Goal: Information Seeking & Learning: Stay updated

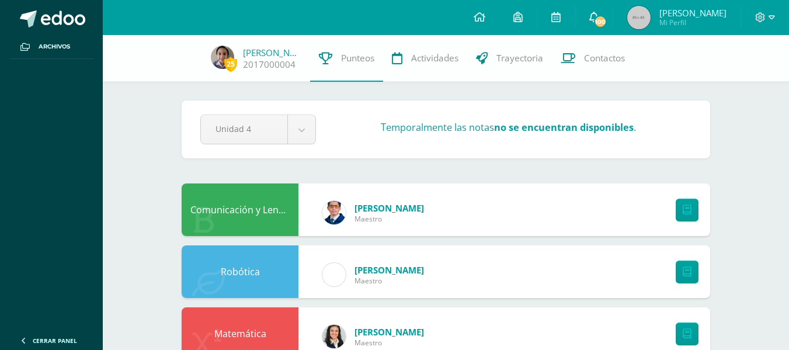
click at [598, 15] on icon at bounding box center [593, 17] width 9 height 11
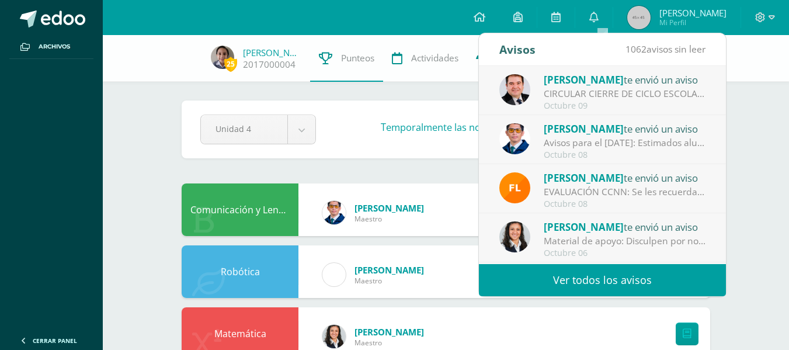
click at [615, 285] on link "Ver todos los avisos" at bounding box center [602, 280] width 247 height 32
click at [572, 281] on link "Ver todos los avisos" at bounding box center [602, 280] width 247 height 32
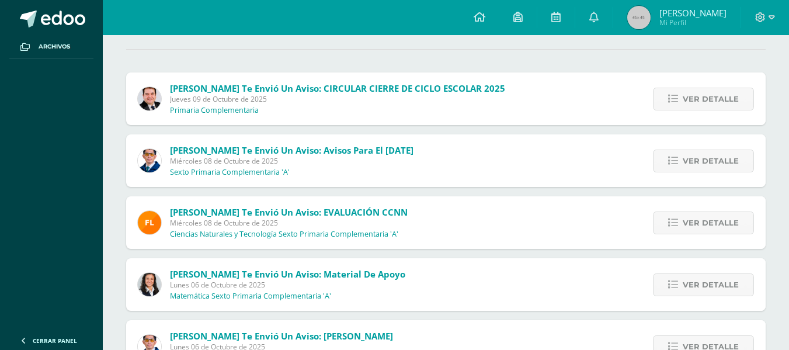
scroll to position [114, 0]
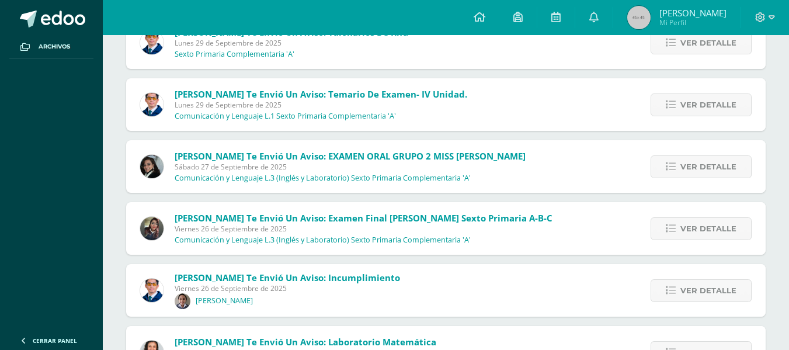
scroll to position [969, 0]
click at [356, 221] on span "[PERSON_NAME] te envió un aviso: Examen final [PERSON_NAME] Sexto Primaria A-B-C" at bounding box center [364, 217] width 378 height 12
click at [706, 229] on span "Ver detalle" at bounding box center [708, 228] width 56 height 22
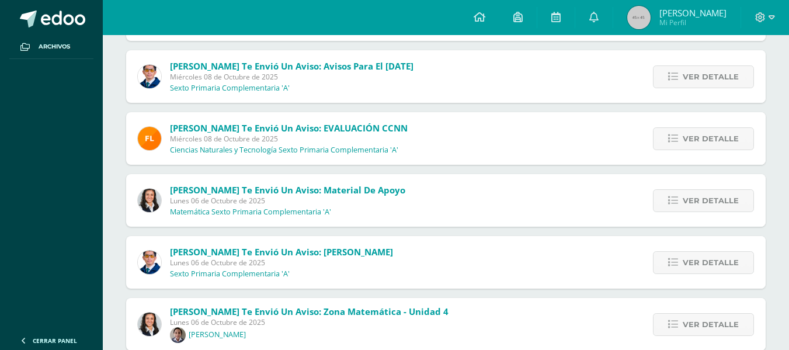
scroll to position [0, 0]
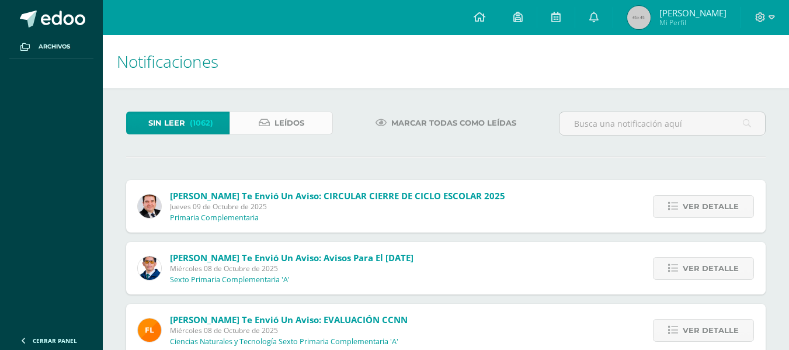
click at [298, 120] on span "Leídos" at bounding box center [289, 123] width 30 height 22
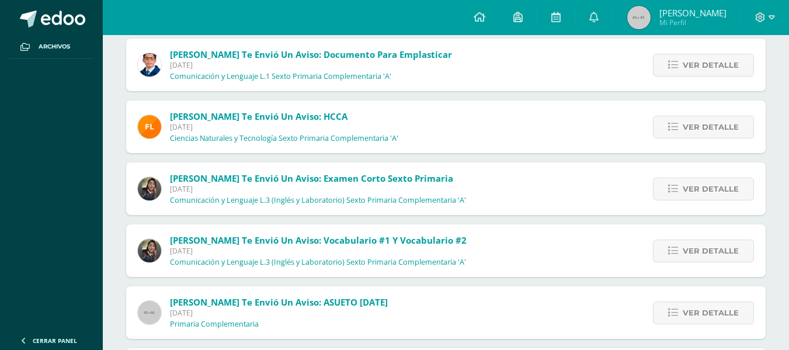
scroll to position [204, 0]
